Goal: Check status: Check status

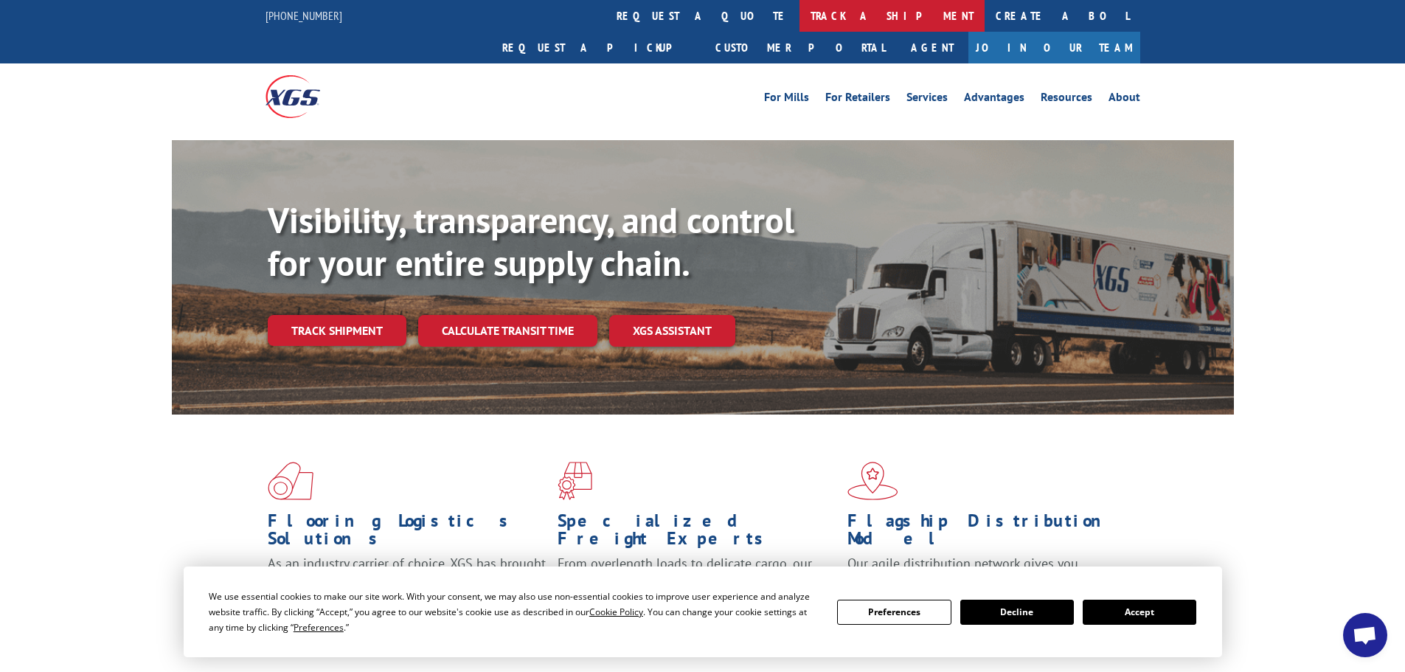
click at [799, 12] on link "track a shipment" at bounding box center [891, 16] width 185 height 32
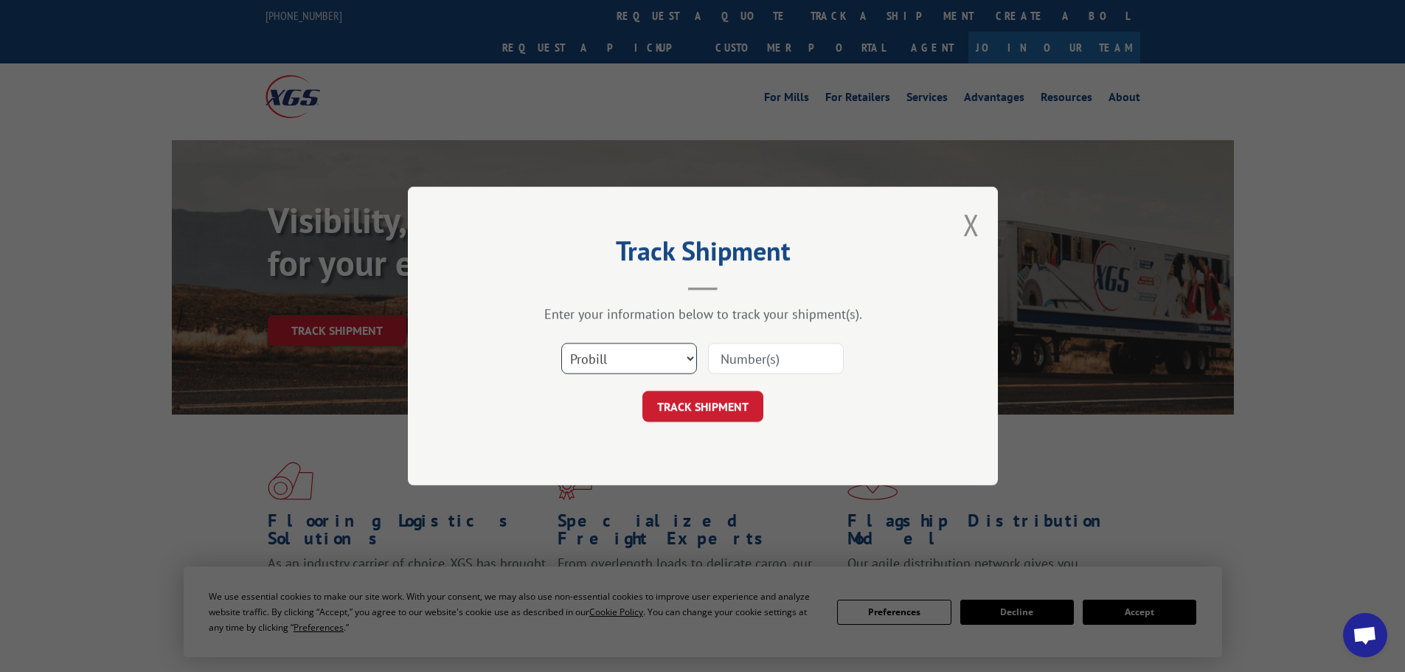
click at [687, 358] on select "Select category... Probill BOL PO" at bounding box center [629, 358] width 136 height 31
select select "bol"
click at [561, 343] on select "Select category... Probill BOL PO" at bounding box center [629, 358] width 136 height 31
click at [744, 363] on input at bounding box center [776, 358] width 136 height 31
type input "373933"
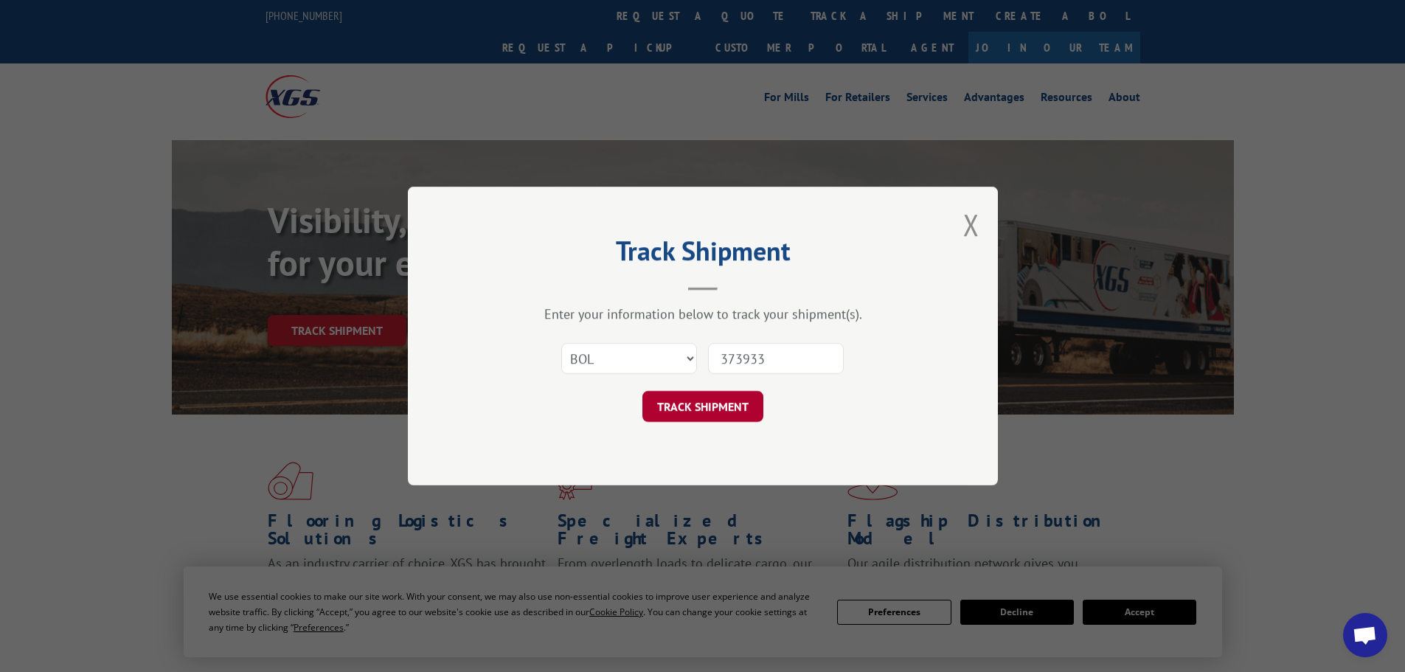
click at [703, 403] on button "TRACK SHIPMENT" at bounding box center [702, 406] width 121 height 31
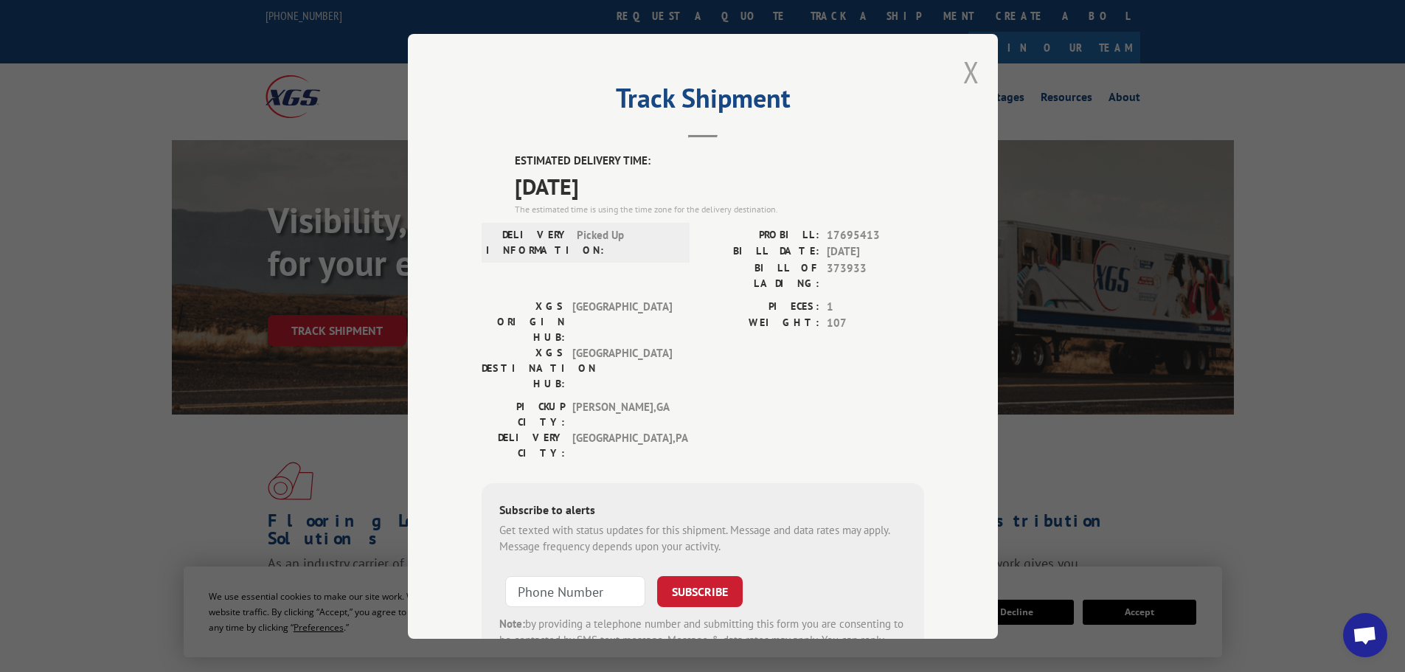
click at [963, 71] on button "Close modal" at bounding box center [971, 71] width 16 height 39
